Goal: Use online tool/utility: Use online tool/utility

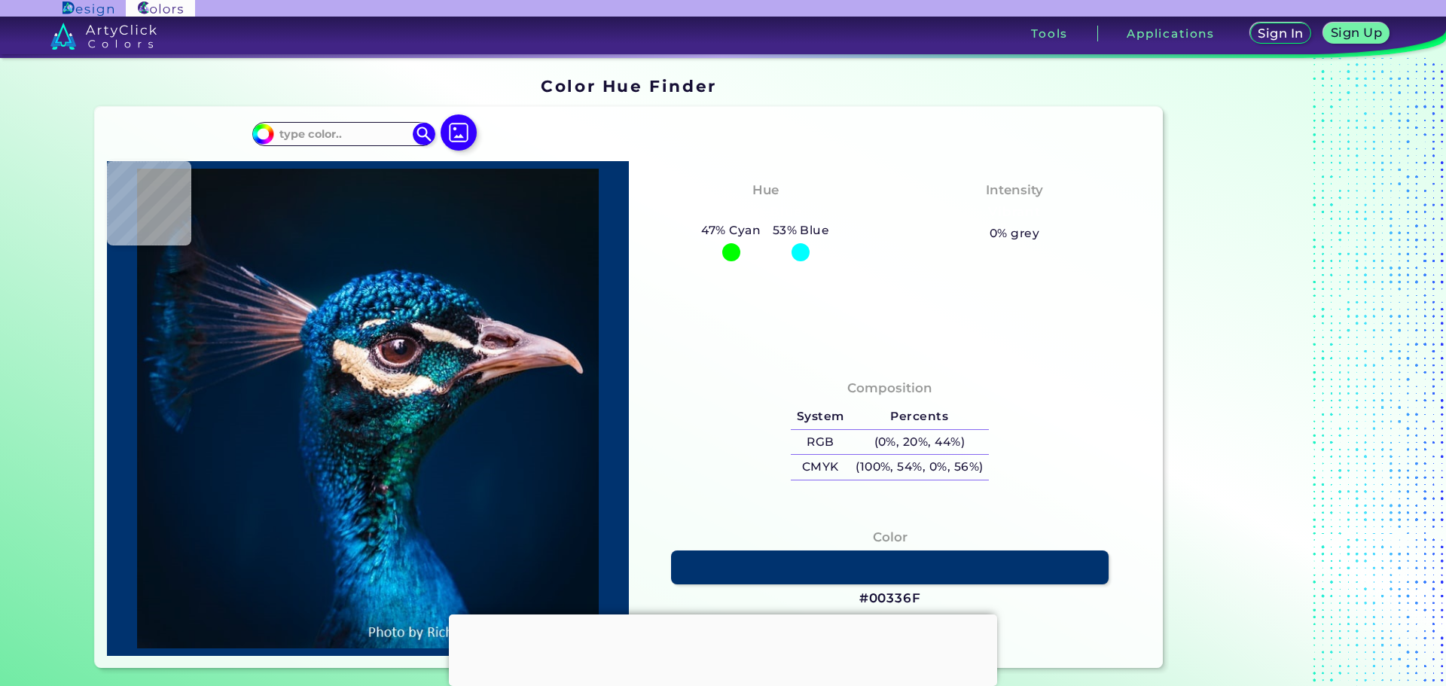
type input "#000000"
type input "#ead8e6"
type input "#EAD8E6"
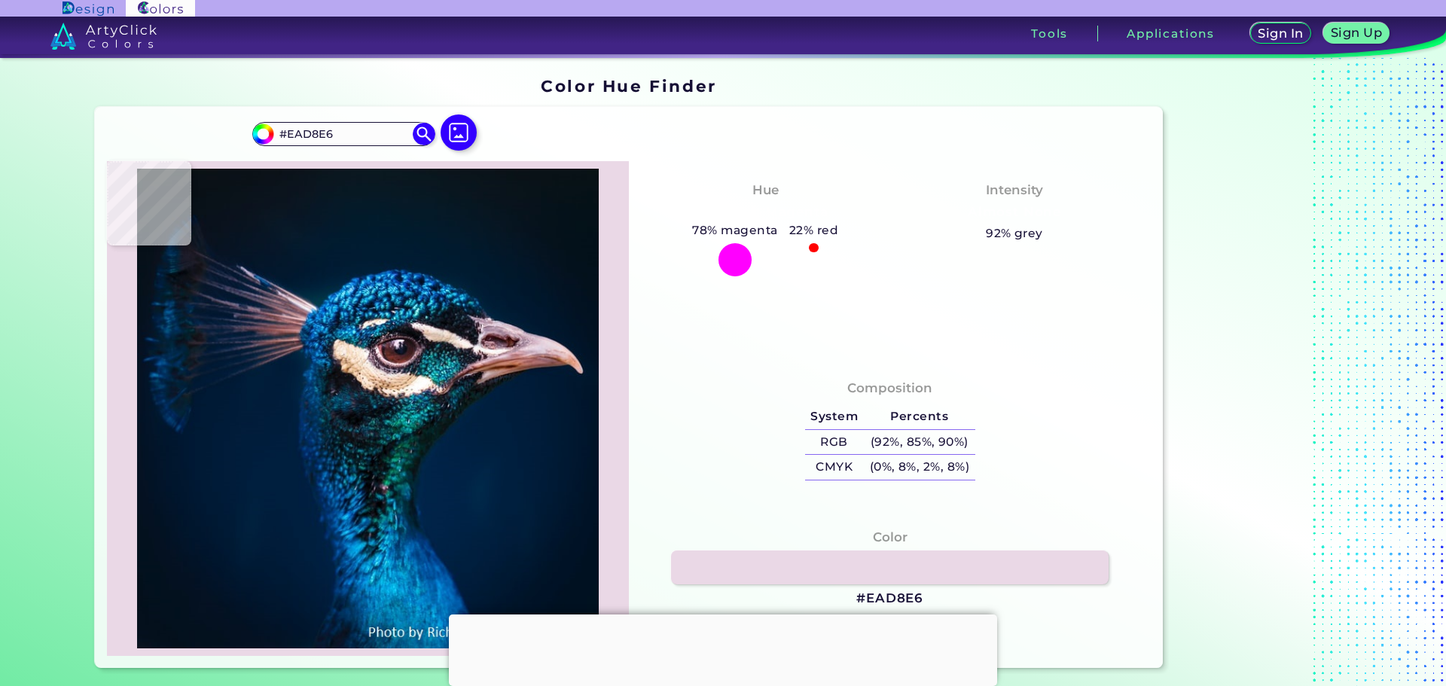
type input "#1bacd2"
type input "#1BACD2"
type input "#001b32"
type input "#001B32"
type input "#001b30"
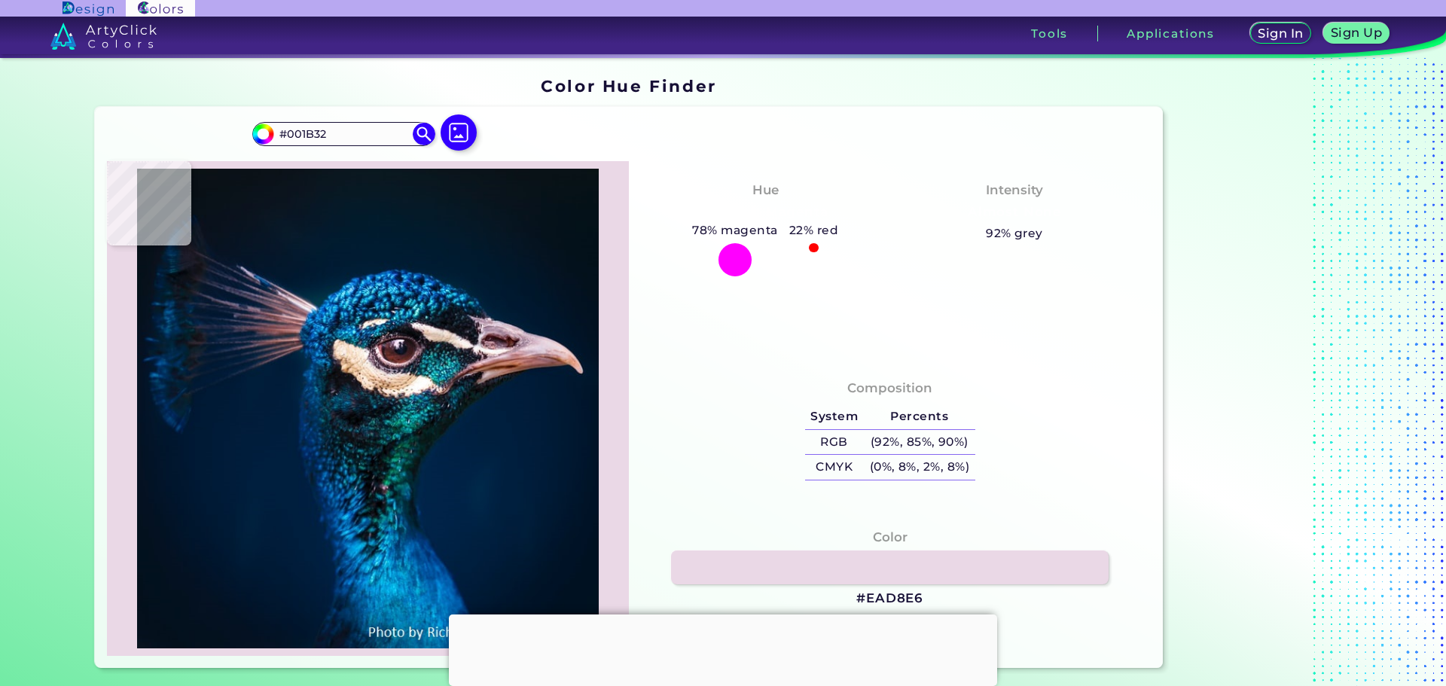
type input "#001B30"
type input "#011b2c"
type input "#011B2C"
type input "#041a28"
type input "#041A28"
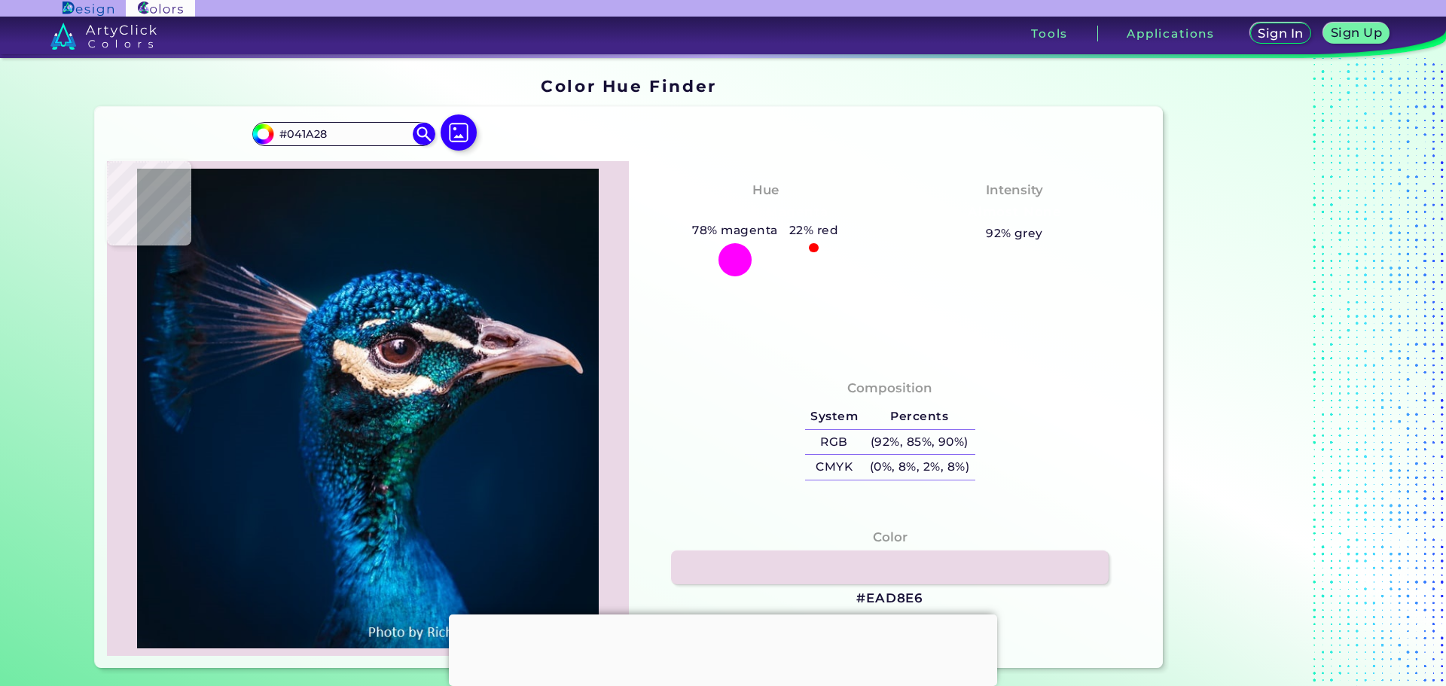
type input "#081923"
type input "#0a1823"
type input "#0A1823"
type input "#091720"
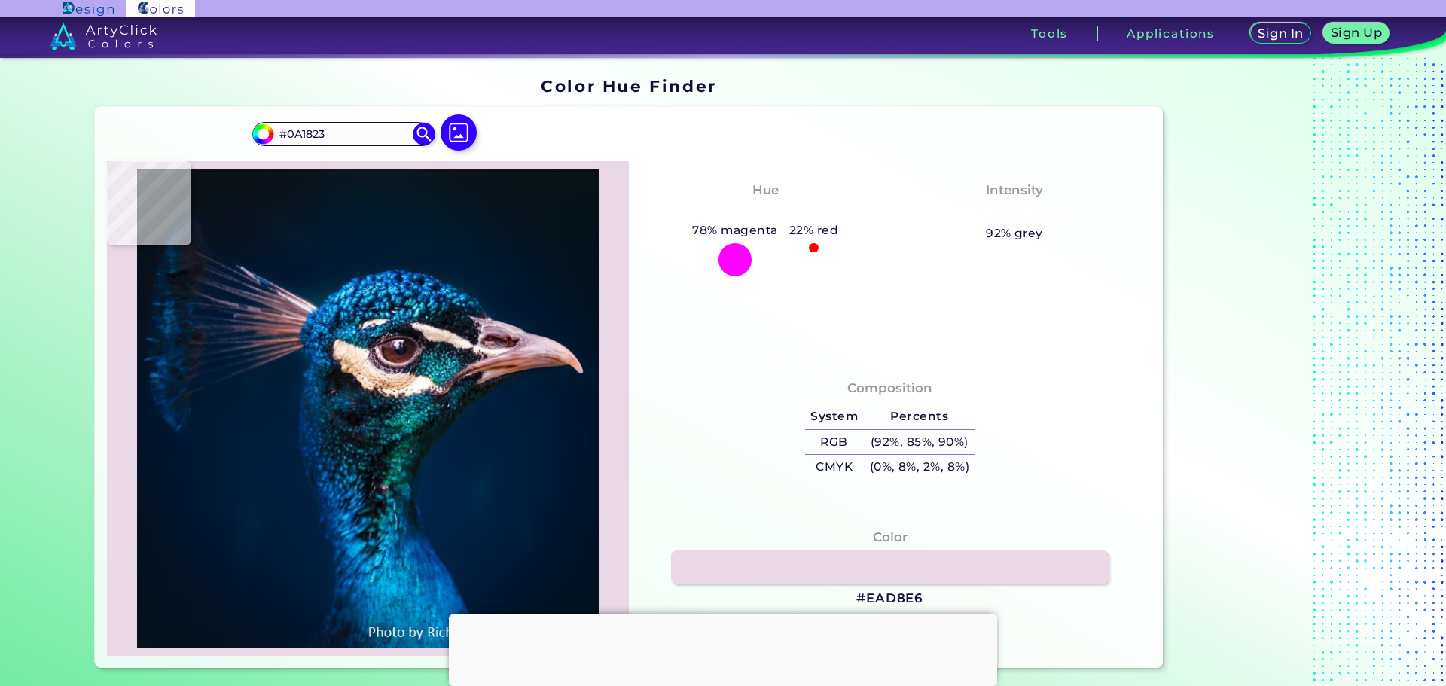
type input "#091720"
type input "#0a1720"
type input "#0A1720"
type input "#0a171f"
type input "#0A171F"
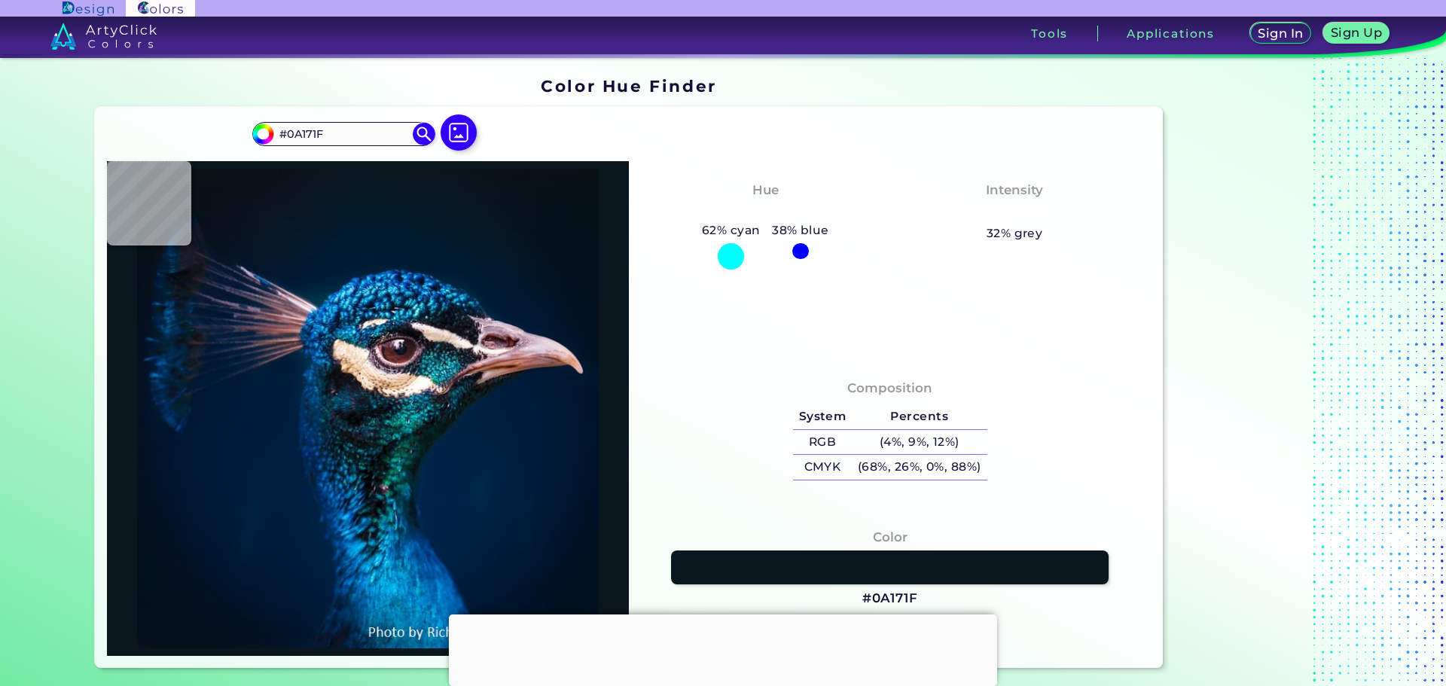
type input "#0a1720"
type input "#0A1720"
type input "#071923"
type input "#03192a"
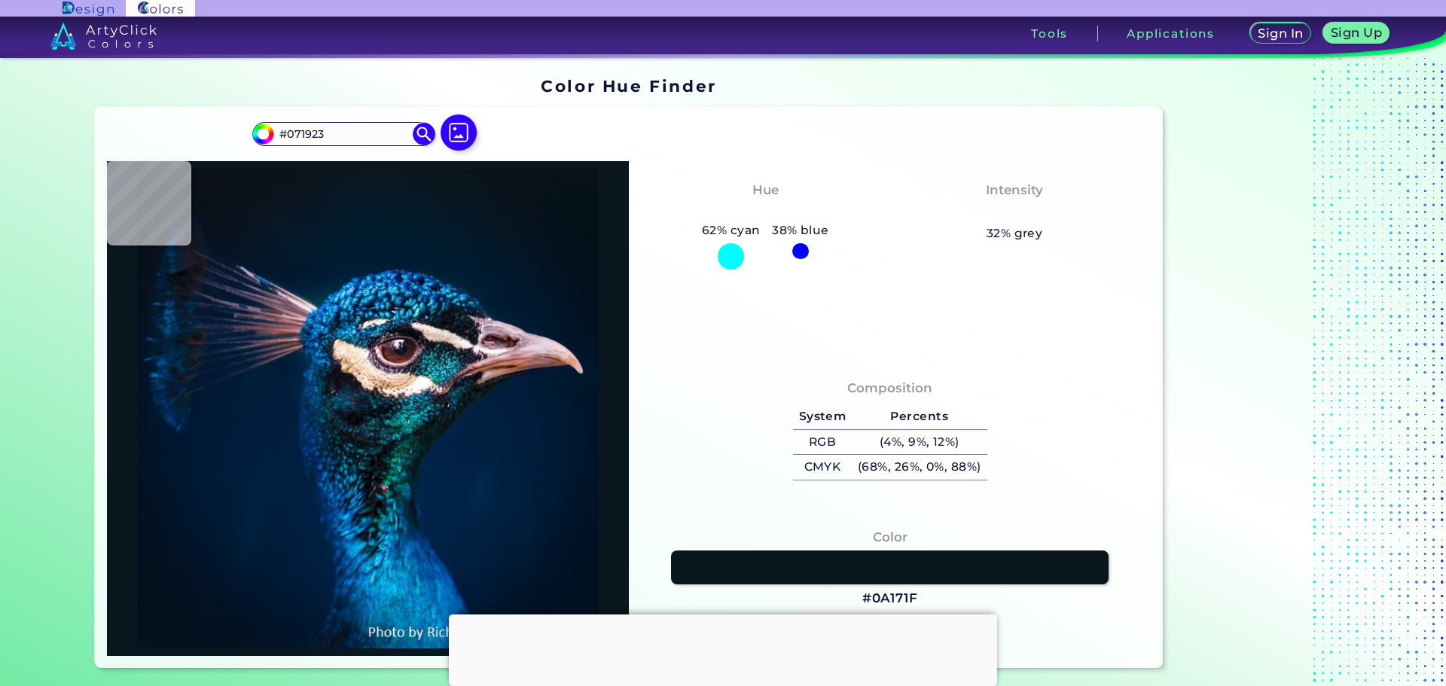
type input "#03192A"
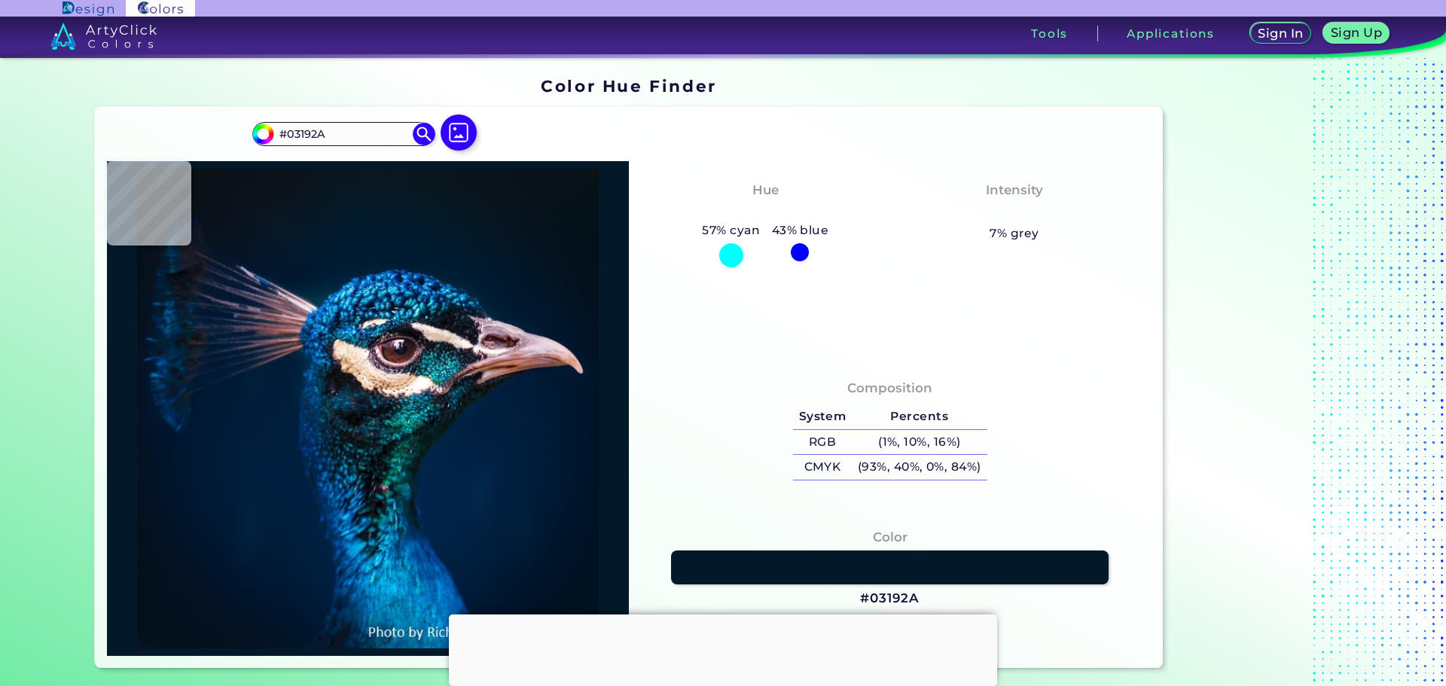
type input "#001a2e"
type input "#001A2E"
type input "#011c2f"
type input "#011C2F"
type input "#001b30"
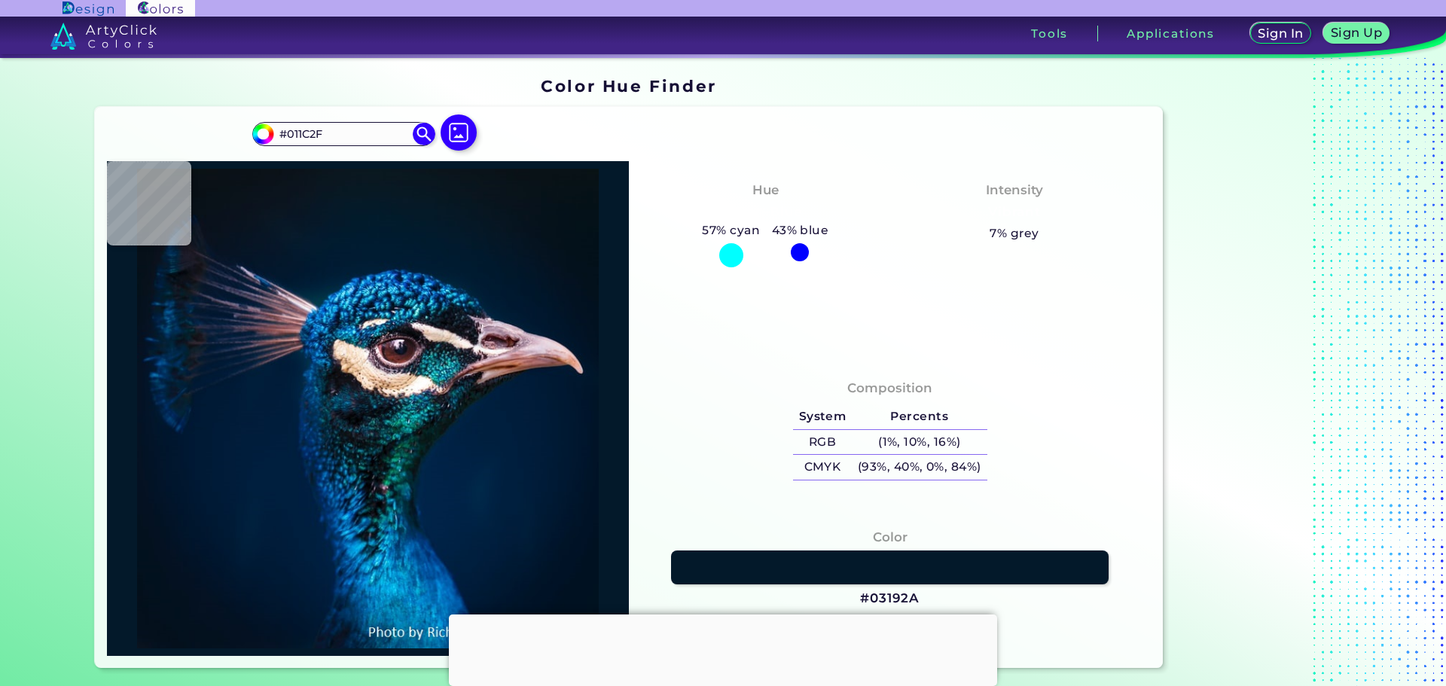
type input "#001B30"
type input "#011b32"
type input "#011B32"
type input "#001a31"
type input "#001A31"
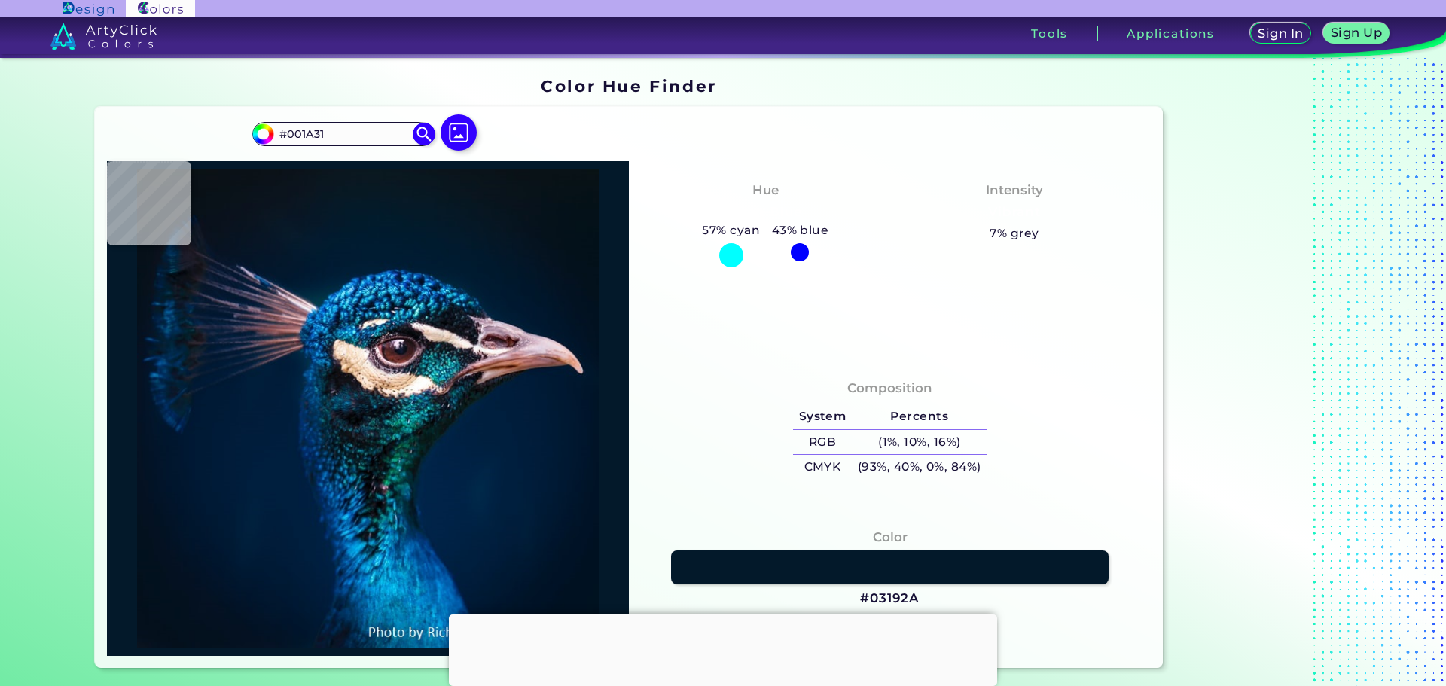
type input "#011b32"
type input "#011B32"
type input "#001c32"
type input "#001C32"
type input "#011d35"
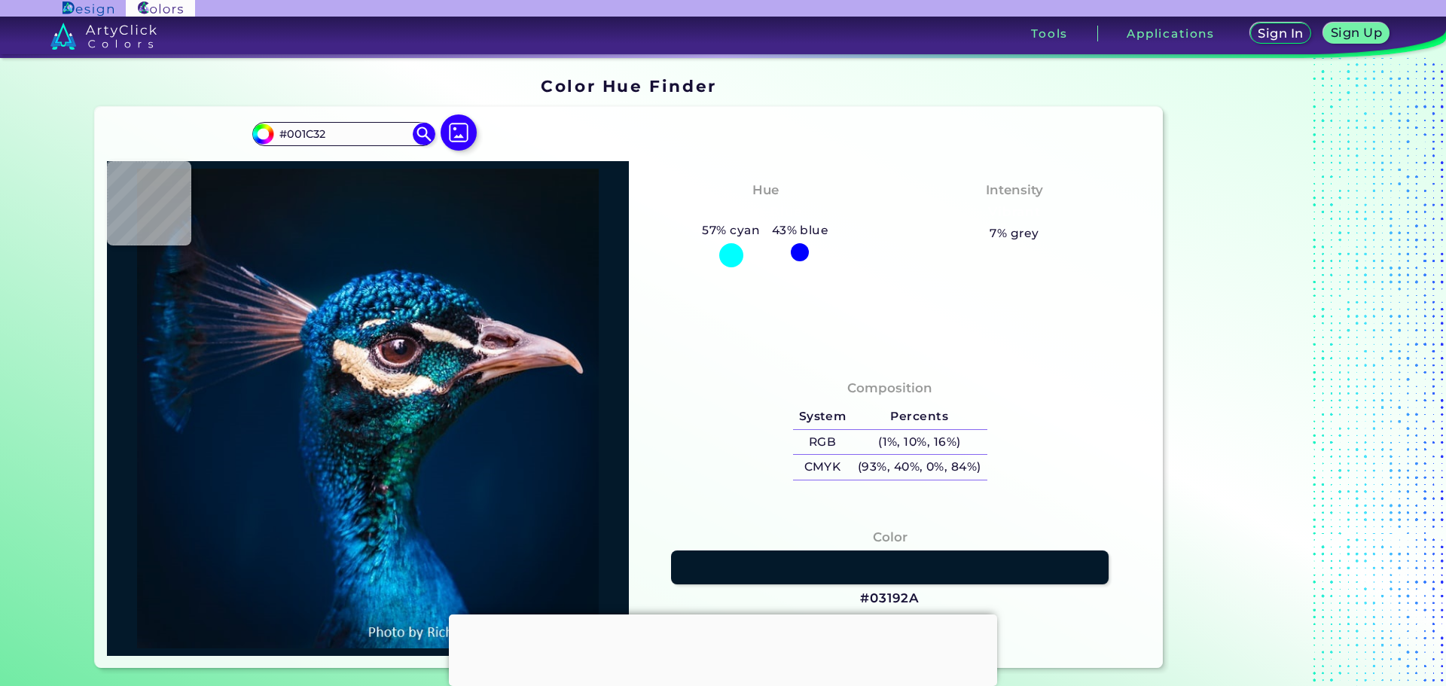
type input "#011D35"
type input "#001e36"
type input "#001E36"
type input "#001f3c"
type input "#001F3C"
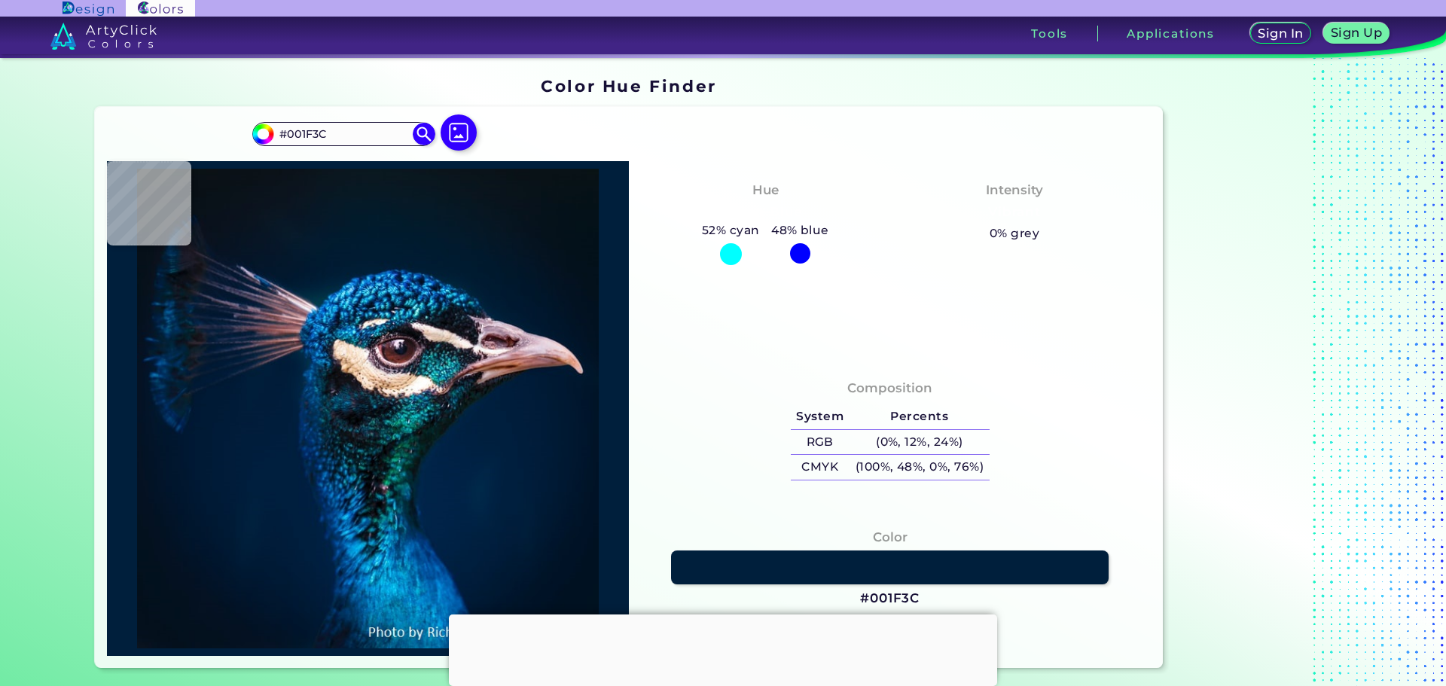
type input "#0375c4"
type input "#0375C4"
type input "#00418c"
type input "#00418C"
type input "#2b91dd"
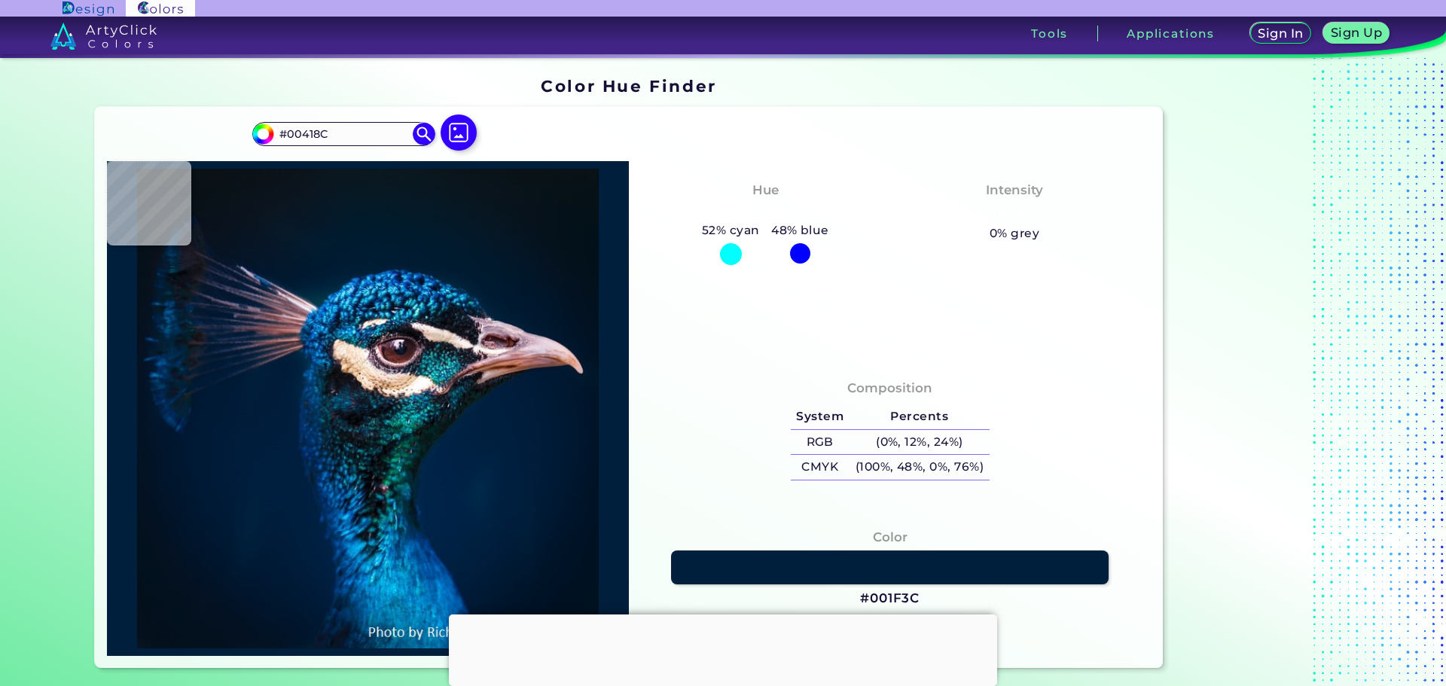
type input "#2B91DD"
type input "#013b92"
type input "#013B92"
type input "#003a95"
type input "#003A95"
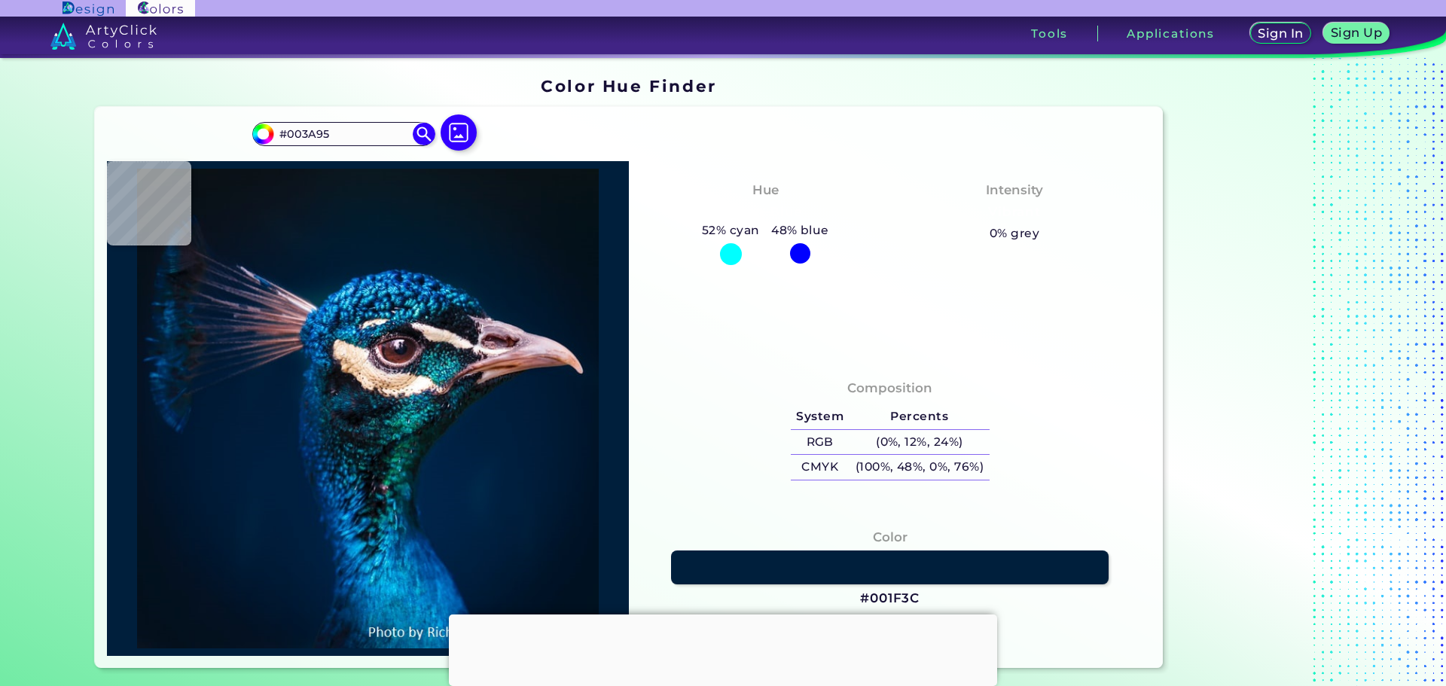
type input "#03317a"
type input "#03317A"
type input "#0d2653"
type input "#0D2653"
type input "#001645"
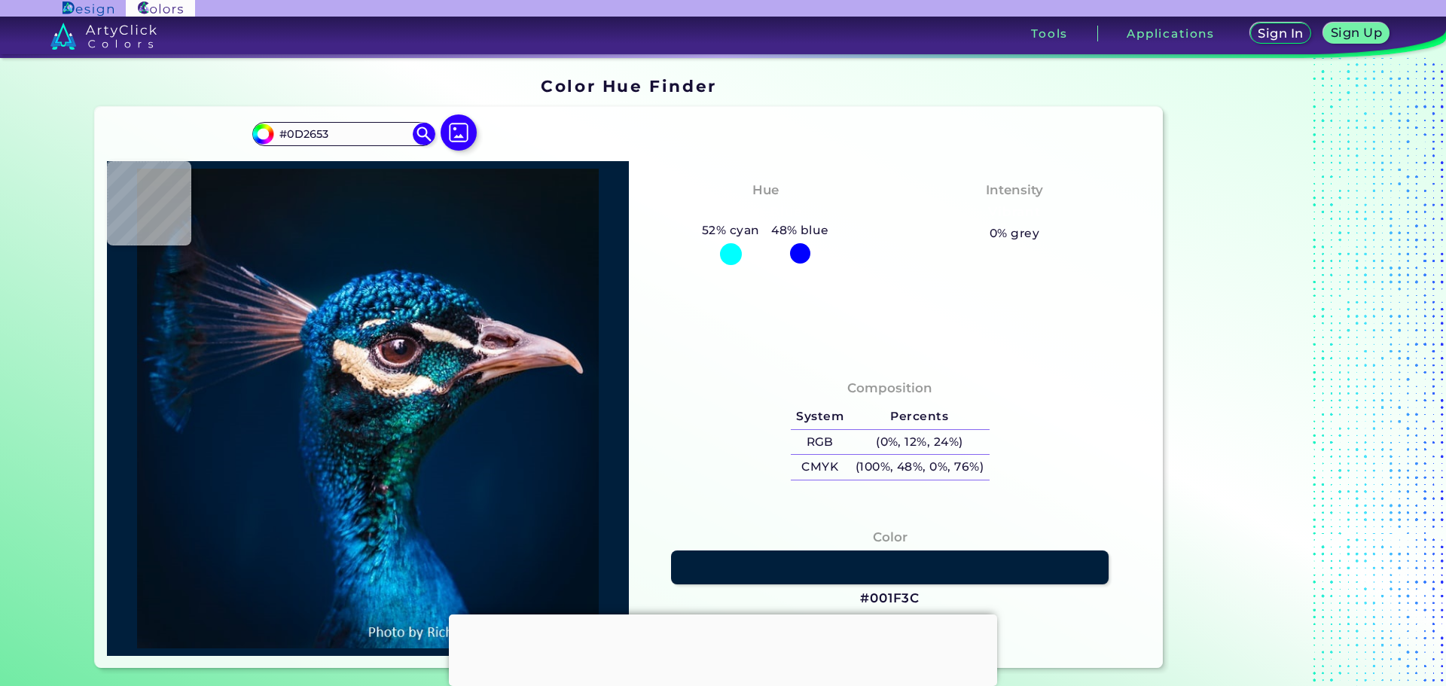
type input "#001645"
type input "#002454"
type input "#05478f"
type input "#05478F"
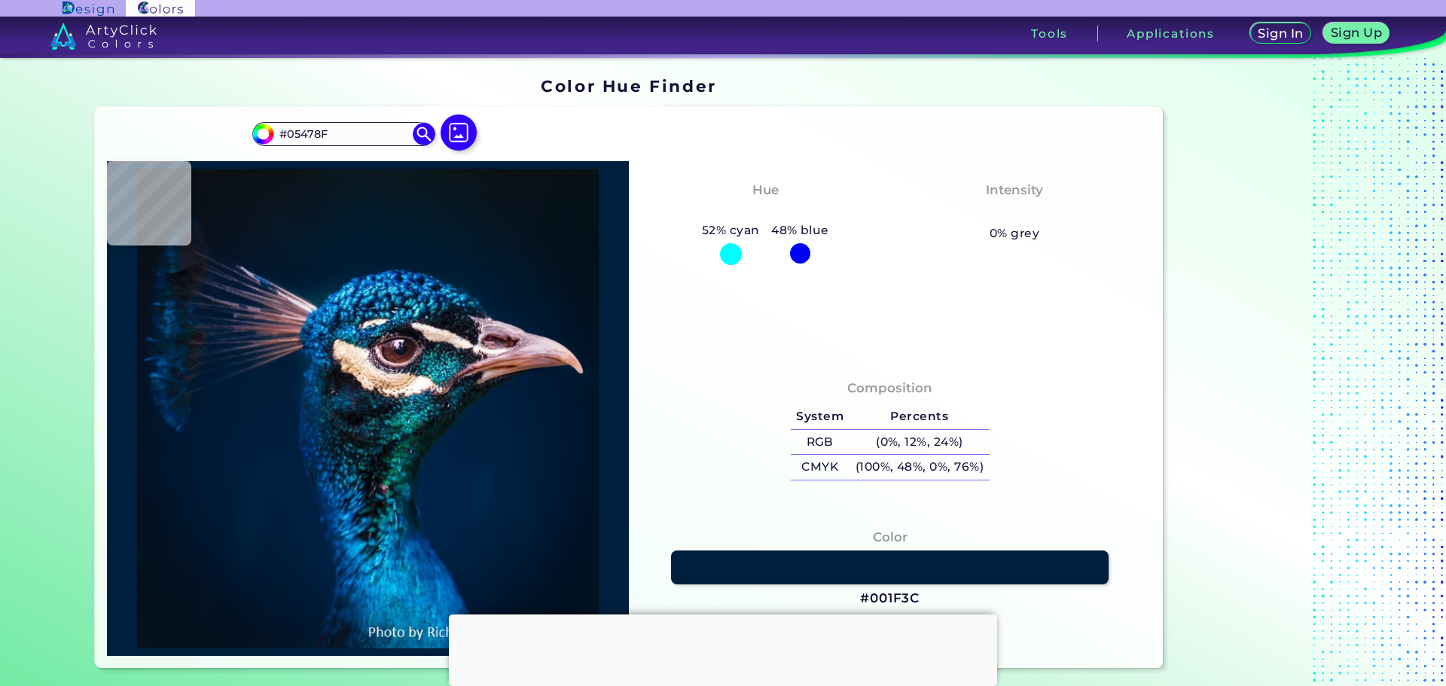
type input "#032750"
type input "#021f34"
type input "#021F34"
type input "#001b33"
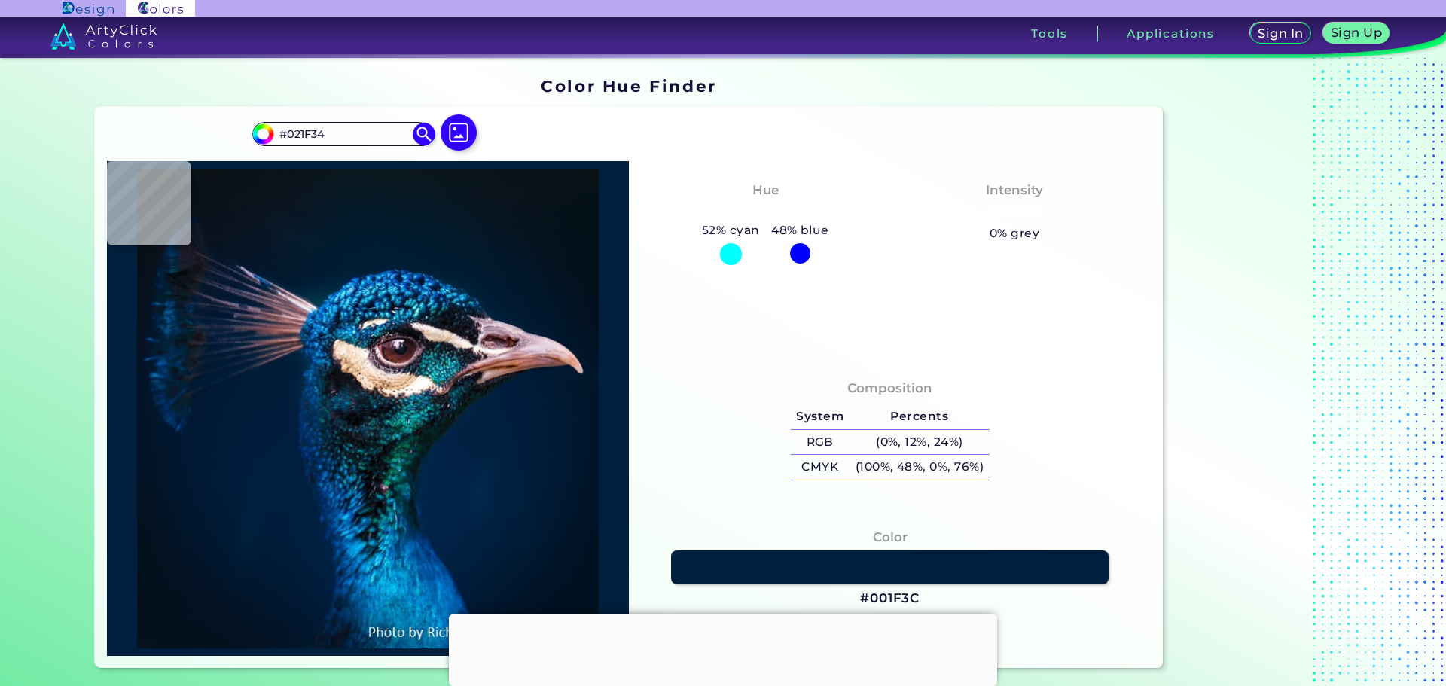
type input "#001B33"
type input "#001c34"
type input "#001C34"
type input "#011b32"
type input "#011B32"
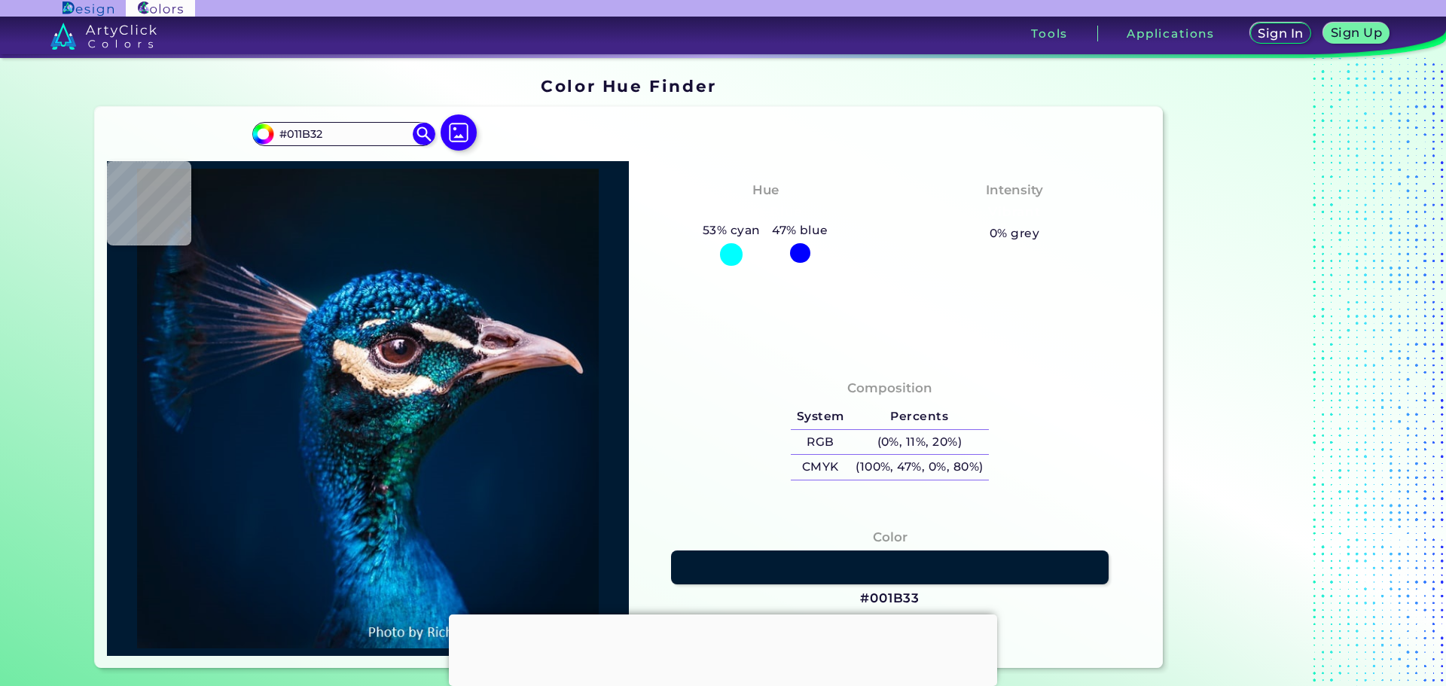
type input "#001b30"
type input "#001B30"
type input "#001b2e"
type input "#001B2E"
type input "#011a2e"
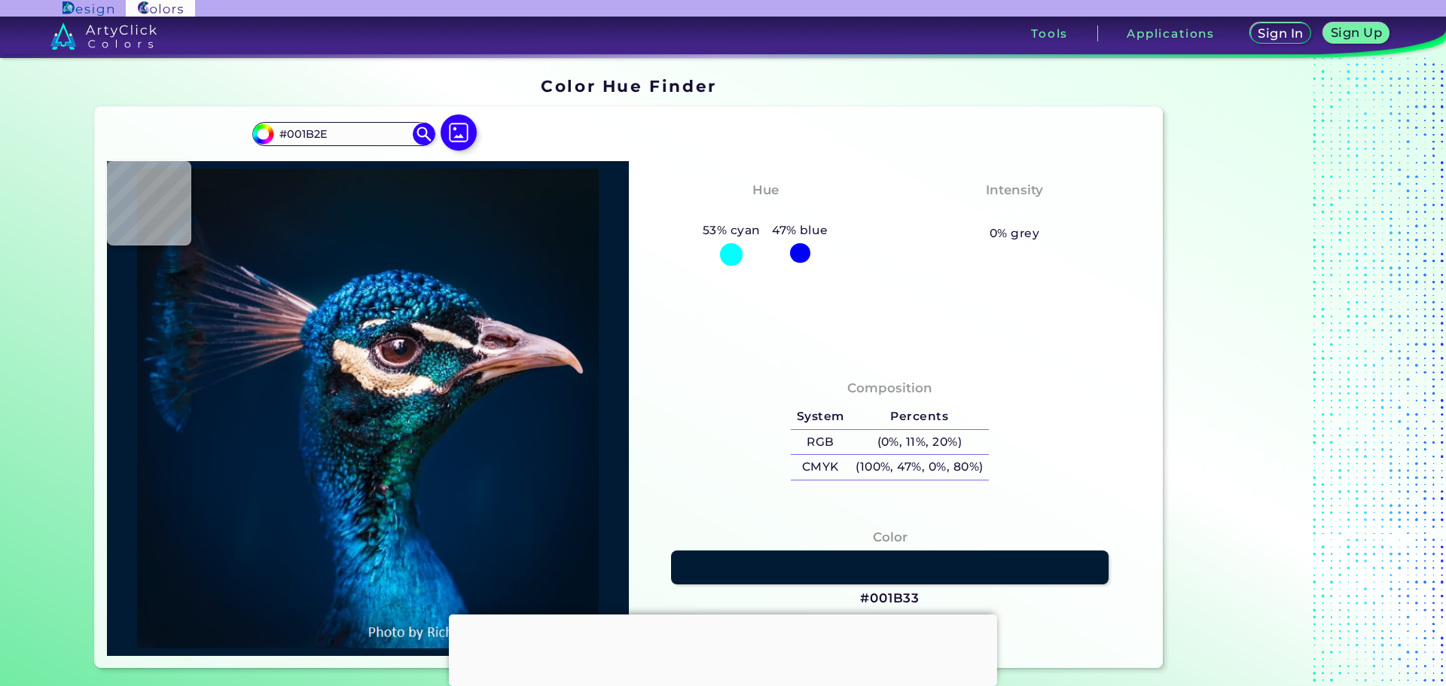
type input "#011A2E"
type input "#03192d"
type input "#03192D"
type input "#031a2a"
type input "#031A2A"
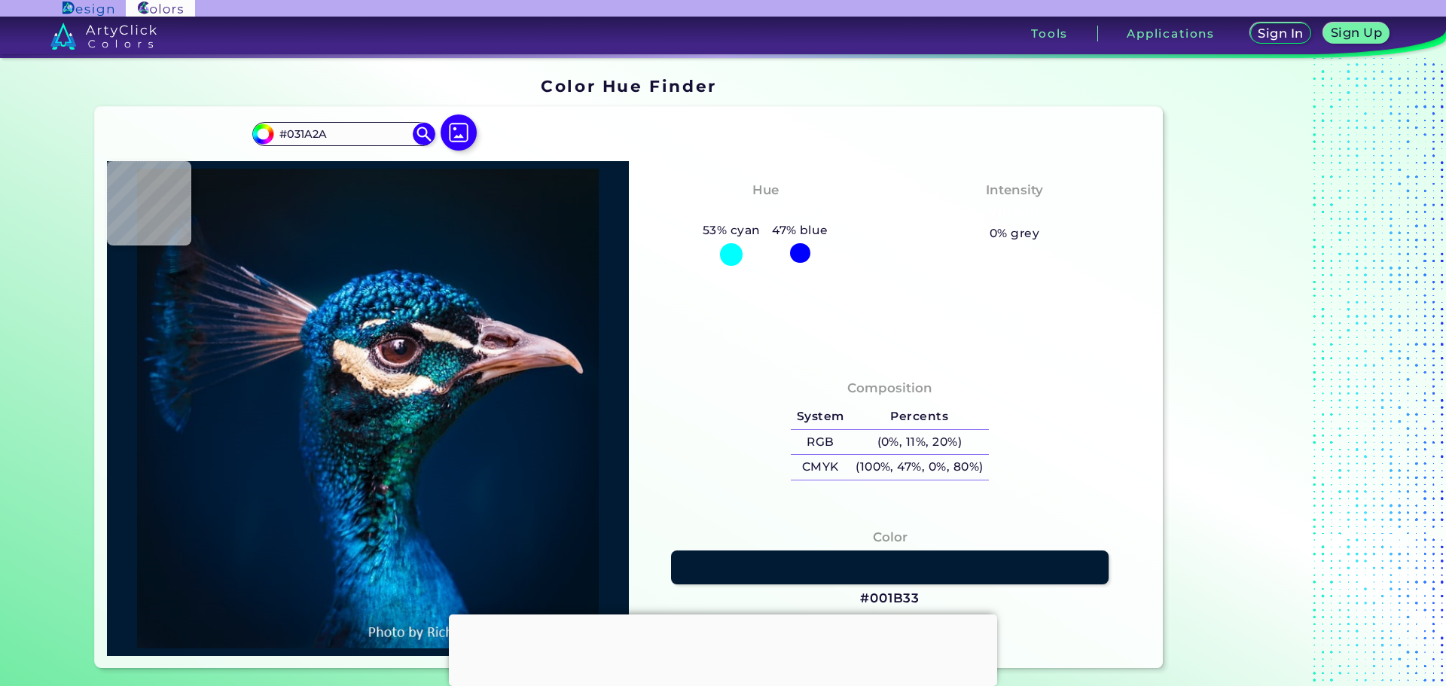
type input "#031927"
type input "#051827"
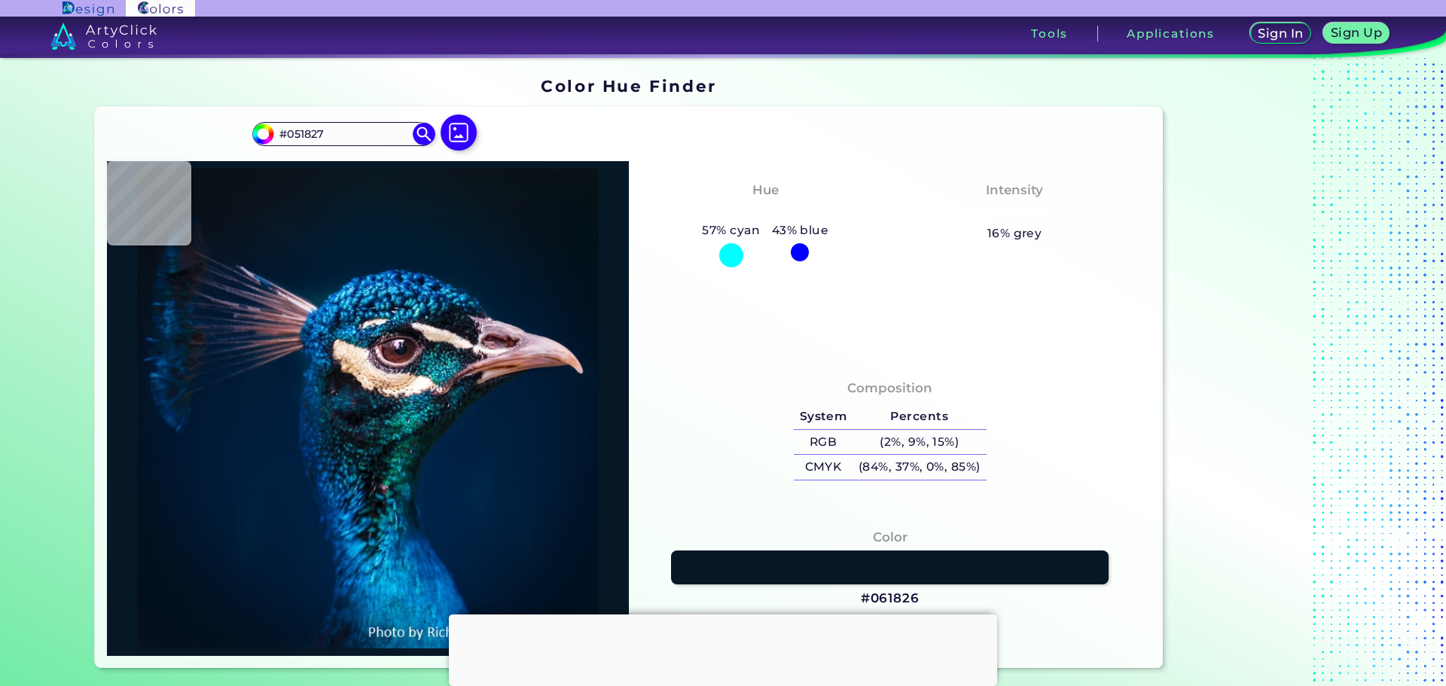
type input "#061826"
type input "#061623"
type input "#071522"
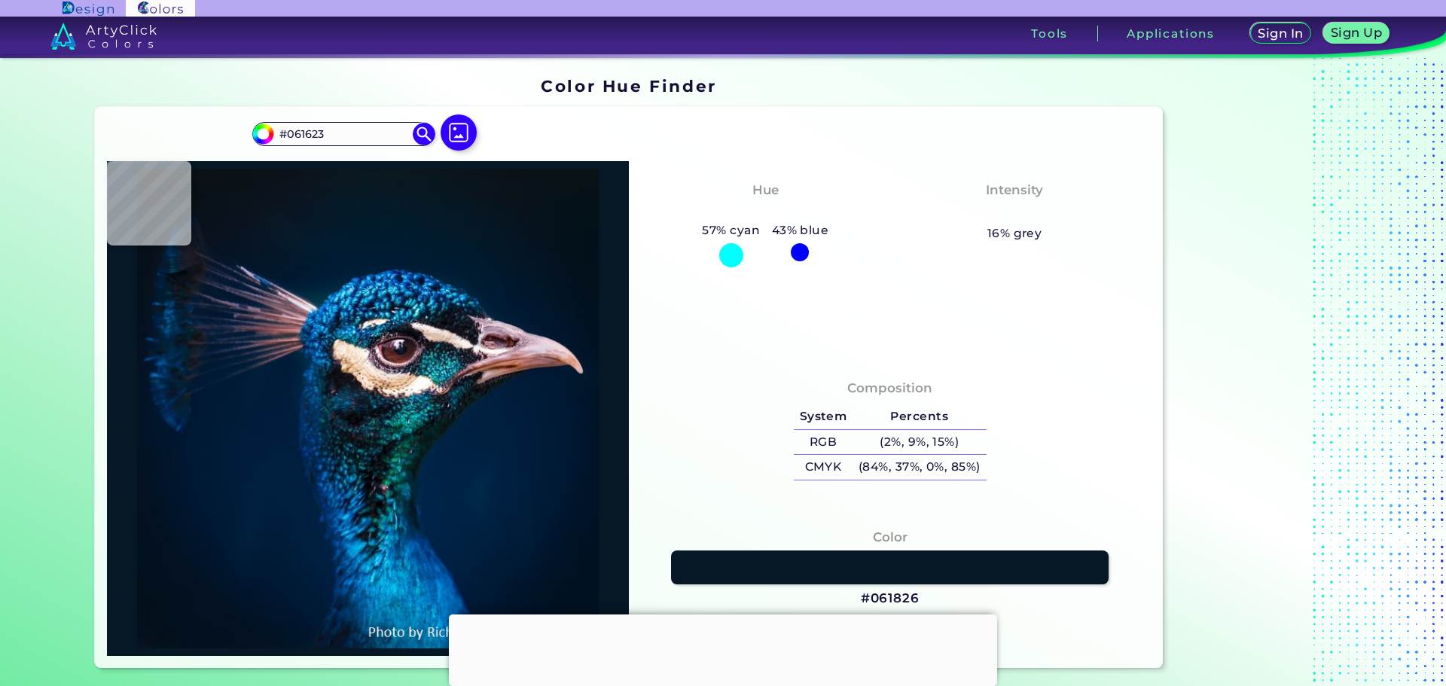
type input "#071522"
type input "#06131c"
type input "#06131C"
type input "#05121a"
type input "#05121A"
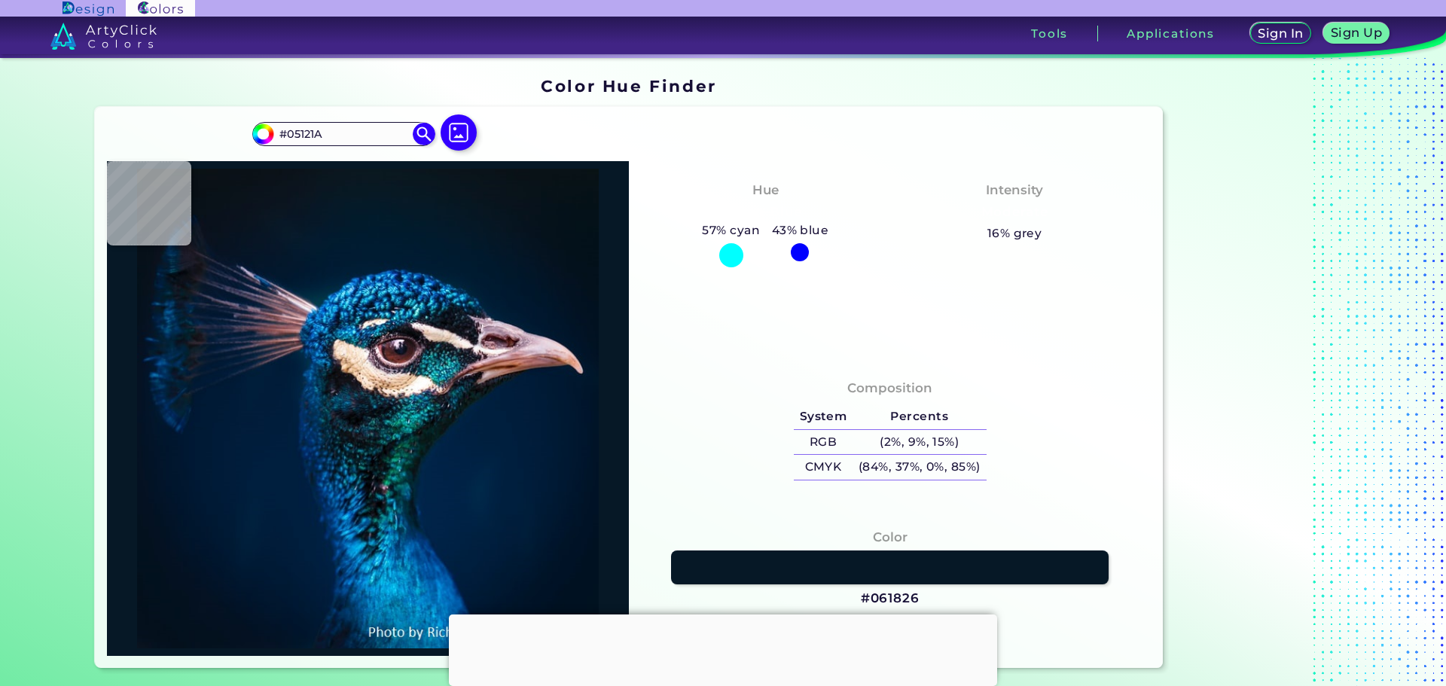
type input "#041119"
type input "#041117"
type input "#000000"
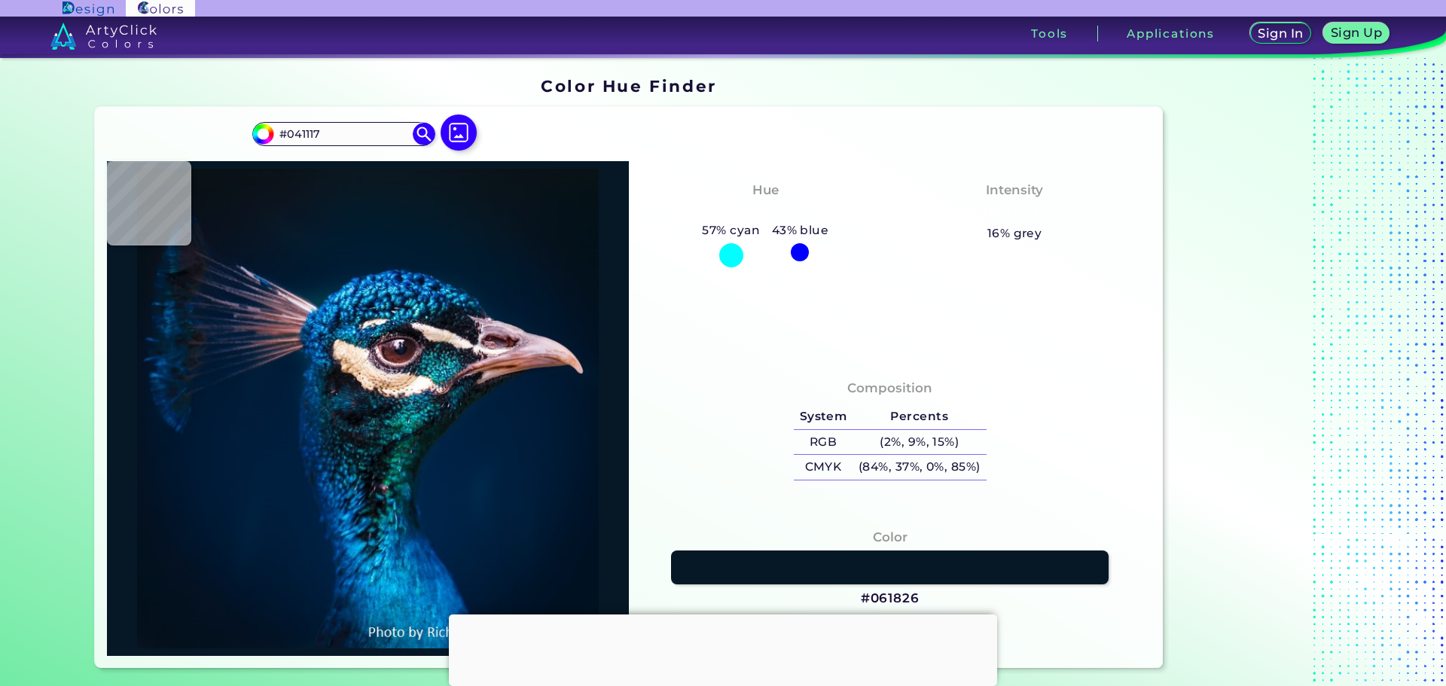
type input "#000000"
